Goal: Task Accomplishment & Management: Manage account settings

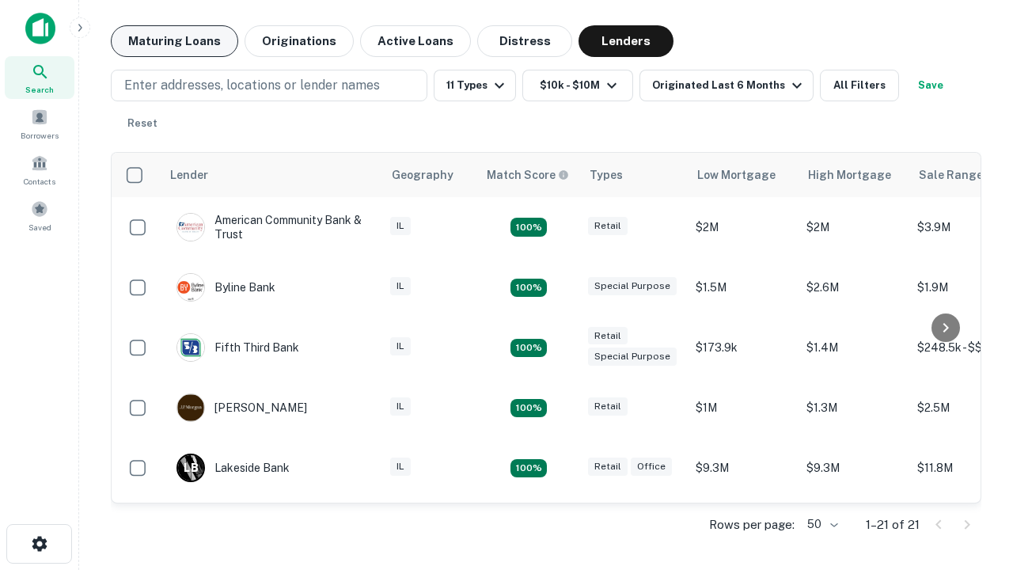
click at [174, 41] on button "Maturing Loans" at bounding box center [174, 41] width 127 height 32
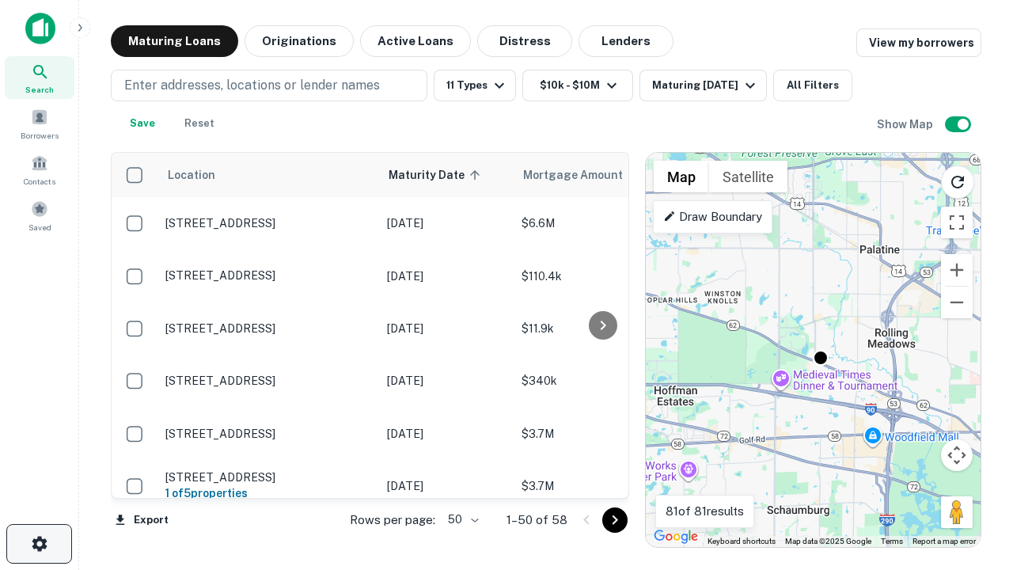
click at [39, 544] on icon "button" at bounding box center [39, 543] width 19 height 19
